Goal: Navigation & Orientation: Find specific page/section

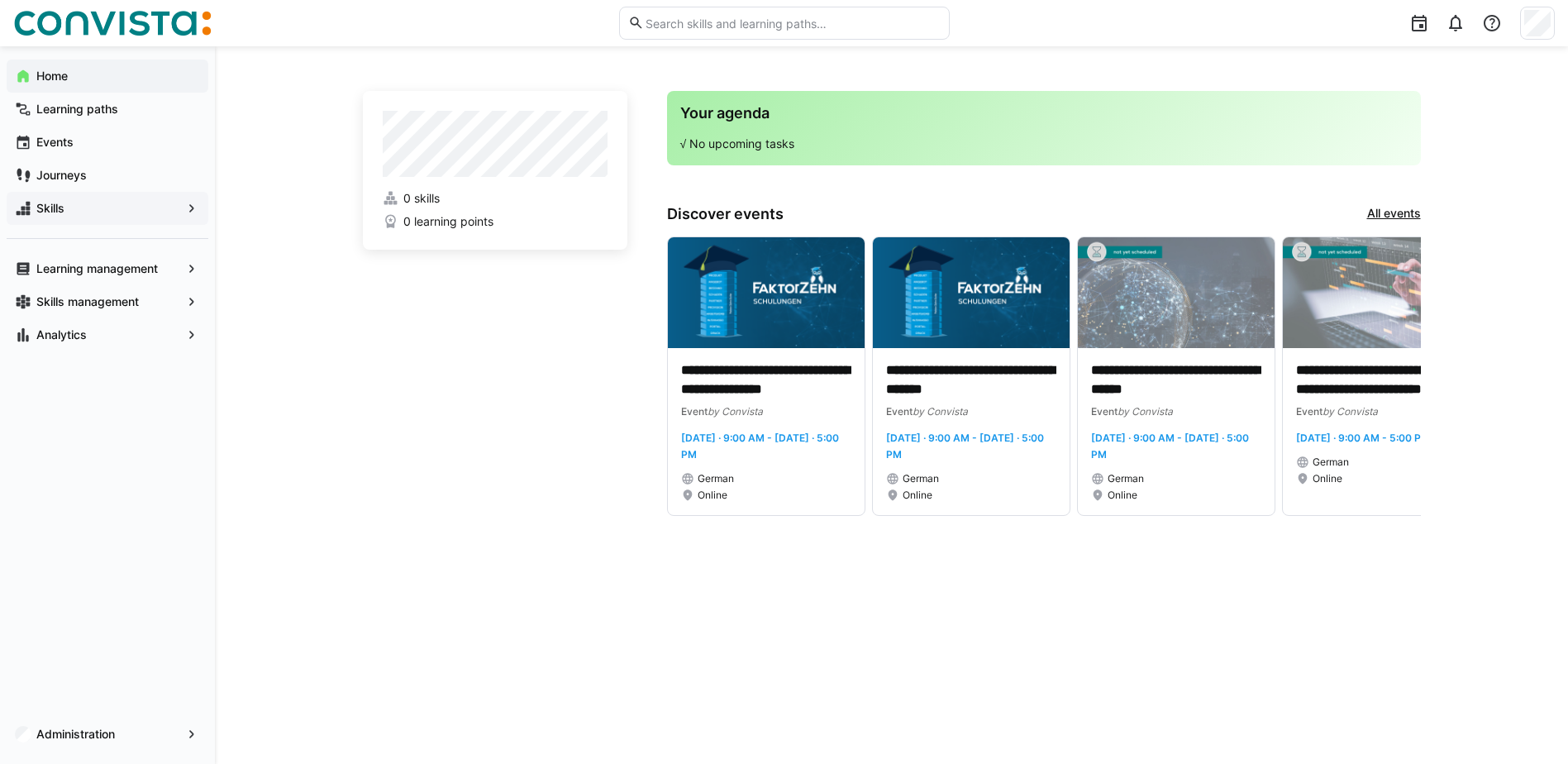
click at [59, 196] on div "Skills" at bounding box center [107, 208] width 202 height 33
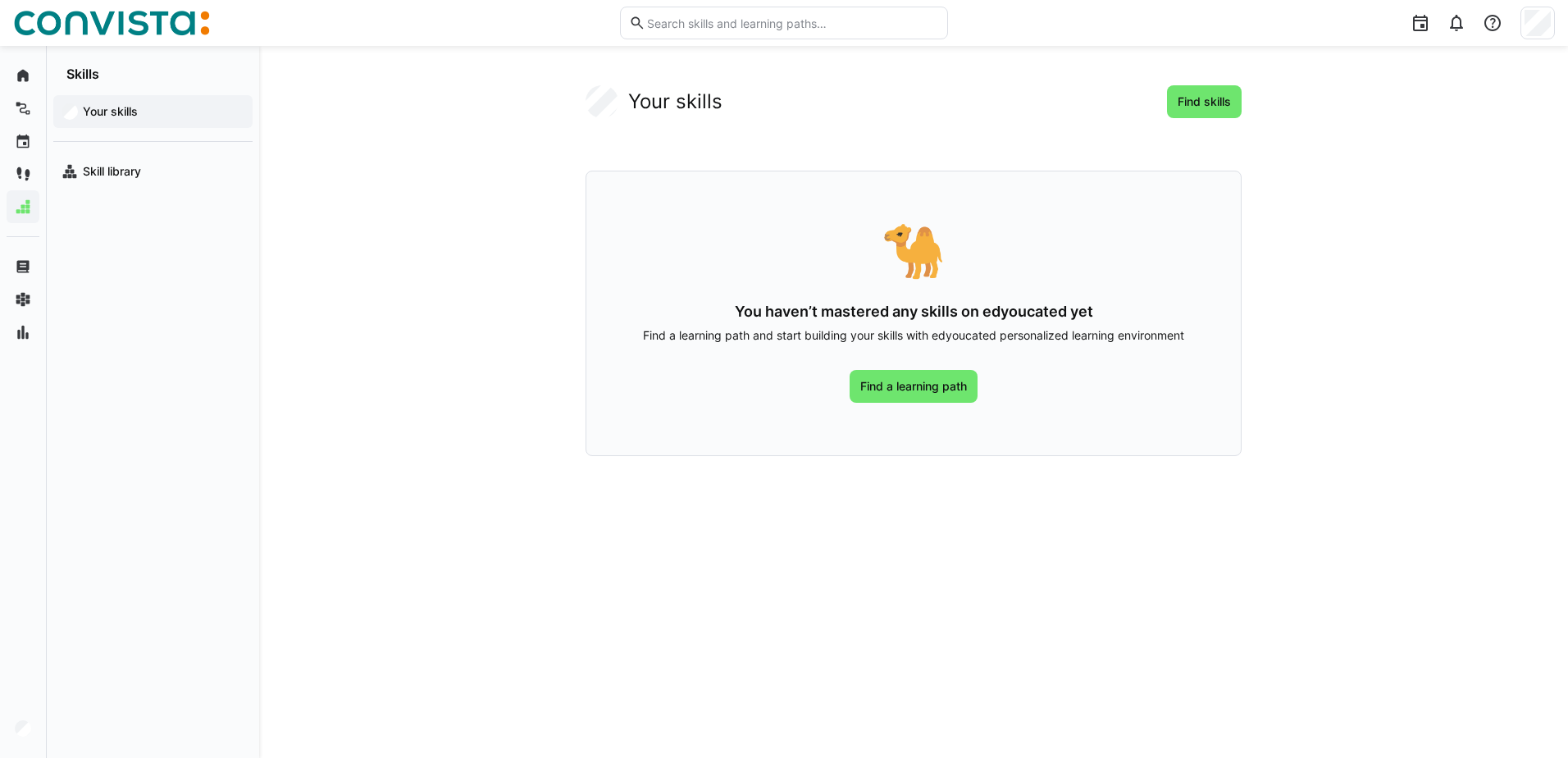
click at [354, 298] on div "Your skills Find skills 🐪 You haven’t mastered any skills on edyoucated yet Fin…" at bounding box center [914, 402] width 1309 height 712
drag, startPoint x: 1345, startPoint y: 0, endPoint x: 1535, endPoint y: 249, distance: 313.2
click at [1538, 251] on div "Your skills Find skills 🐪 You haven’t mastered any skills on edyoucated yet Fin…" at bounding box center [914, 402] width 1309 height 712
click at [410, 288] on app-your-skills-component "Your skills Find skills 🐪 You haven’t mastered any skills on edyoucated yet Fin…" at bounding box center [913, 271] width 1049 height 371
click at [358, 270] on div "Your skills Find skills 🐪 You haven’t mastered any skills on edyoucated yet Fin…" at bounding box center [914, 402] width 1309 height 712
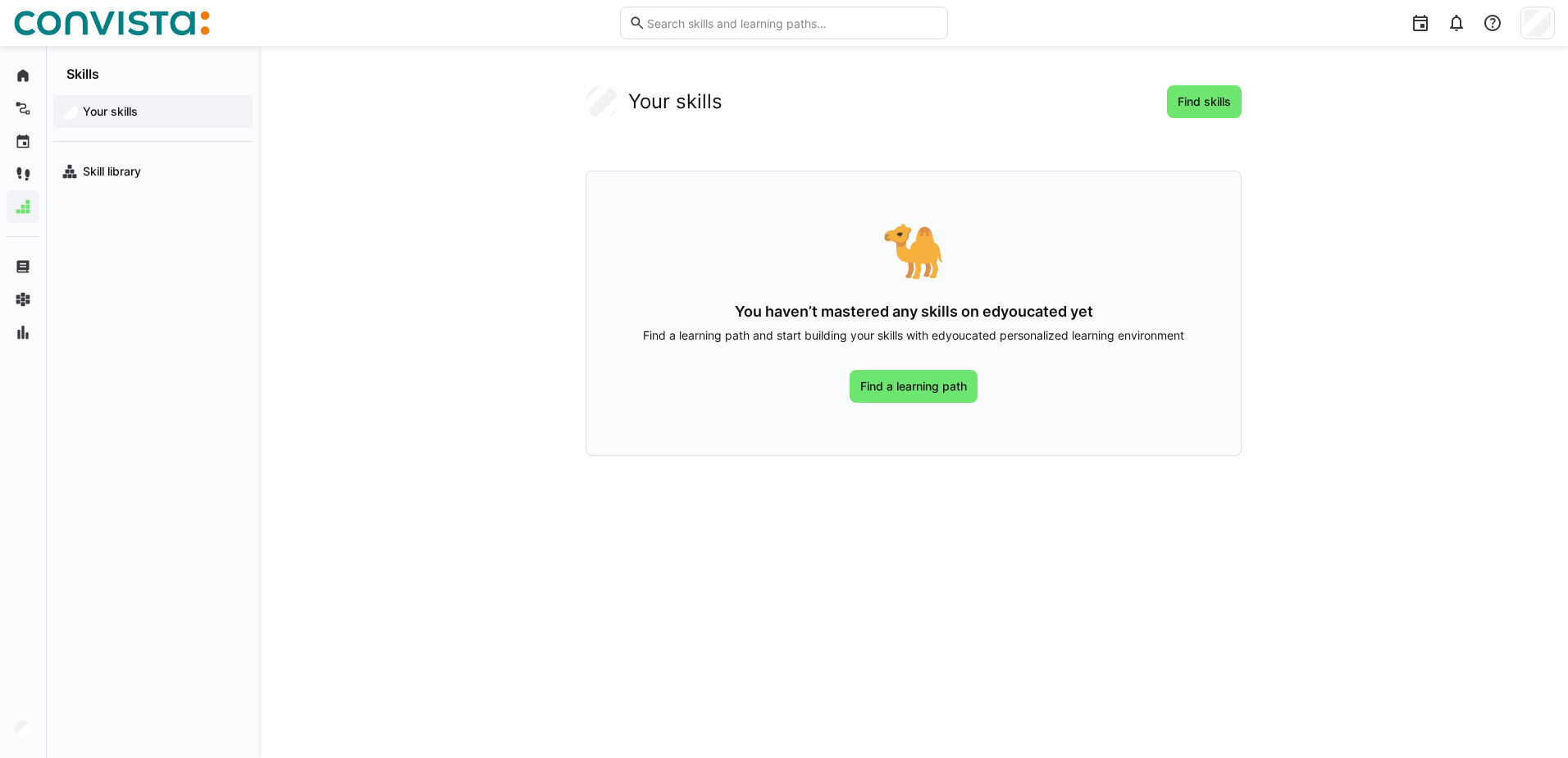
click at [464, 429] on app-your-skills-component "Your skills Find skills 🐪 You haven’t mastered any skills on edyoucated yet Fin…" at bounding box center [913, 271] width 1049 height 371
